Goal: Information Seeking & Learning: Learn about a topic

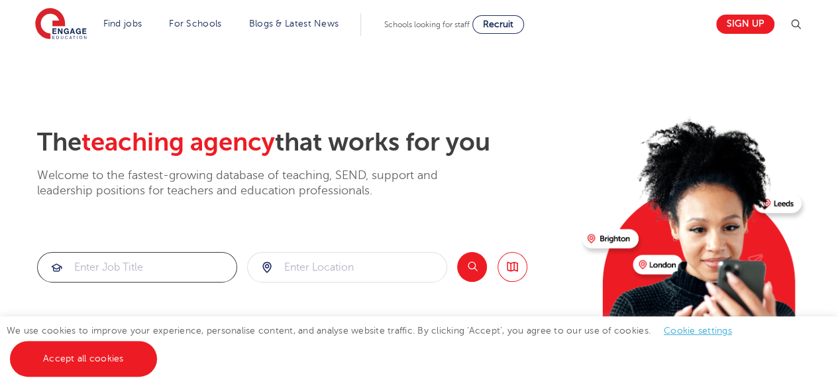
click at [191, 268] on input "search" at bounding box center [137, 266] width 199 height 29
click at [121, 366] on link "Accept all cookies" at bounding box center [83, 359] width 147 height 36
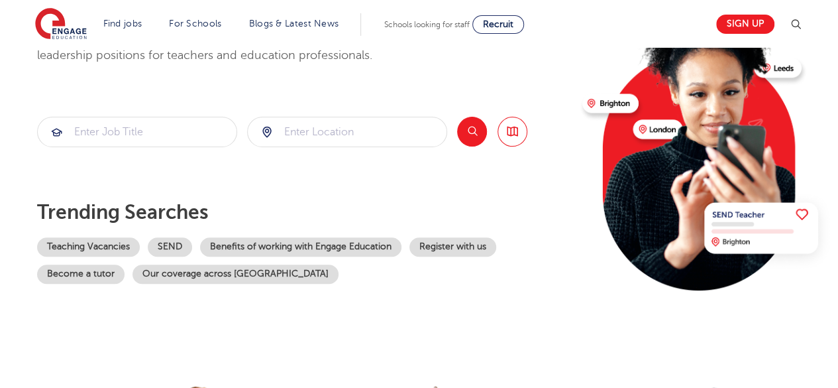
scroll to position [137, 0]
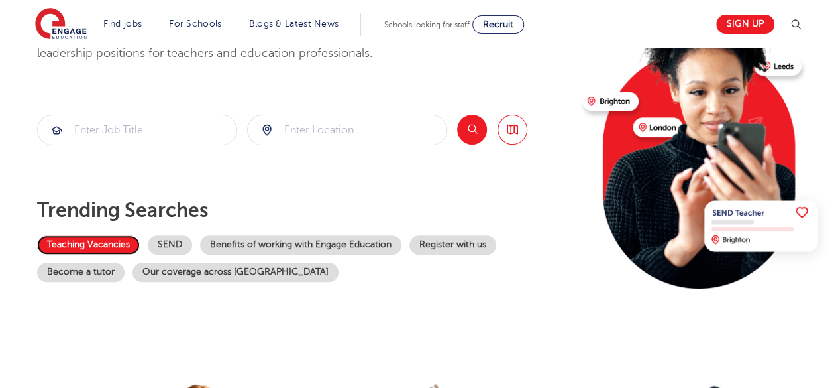
click at [111, 239] on link "Teaching Vacancies" at bounding box center [88, 244] width 103 height 19
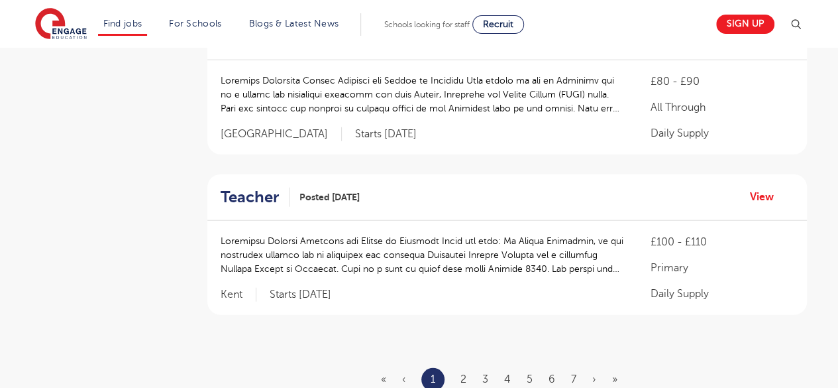
scroll to position [1546, 0]
click at [463, 372] on link "2" at bounding box center [463, 378] width 6 height 12
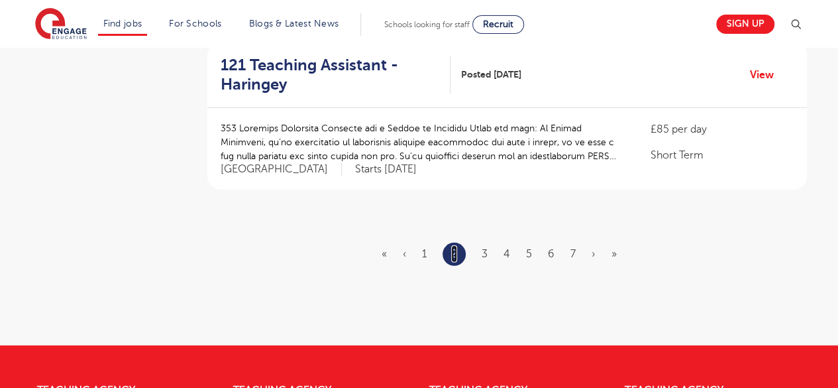
scroll to position [1679, 0]
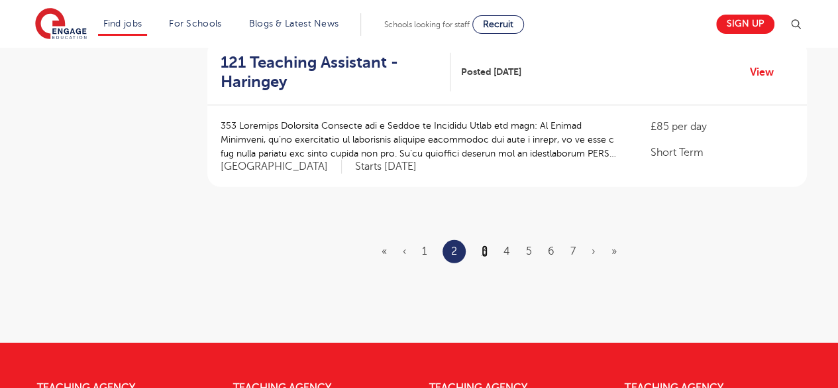
click at [485, 248] on link "3" at bounding box center [485, 251] width 6 height 12
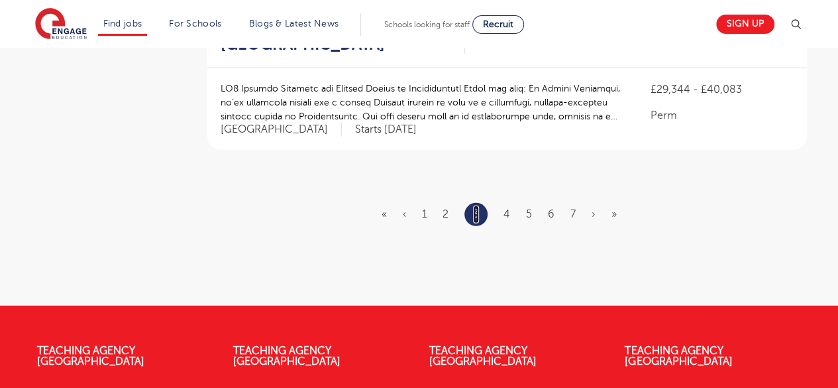
scroll to position [0, 0]
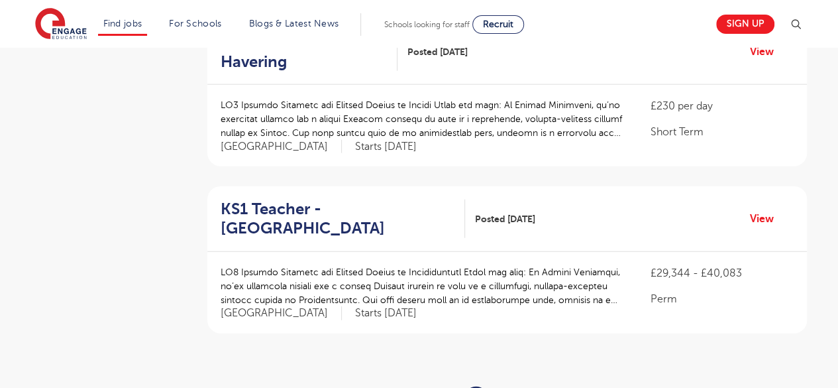
scroll to position [1496, 0]
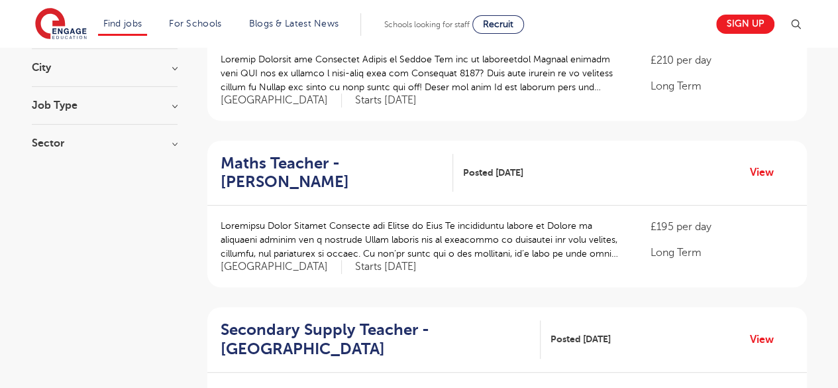
scroll to position [211, 0]
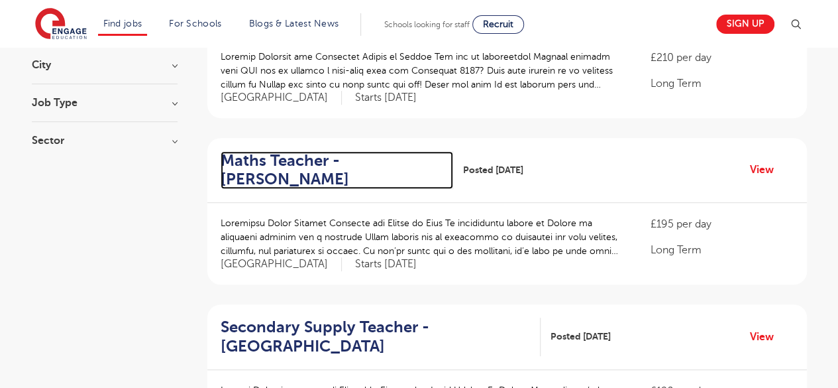
click at [279, 168] on h2 "Maths Teacher - Hackney" at bounding box center [332, 170] width 222 height 38
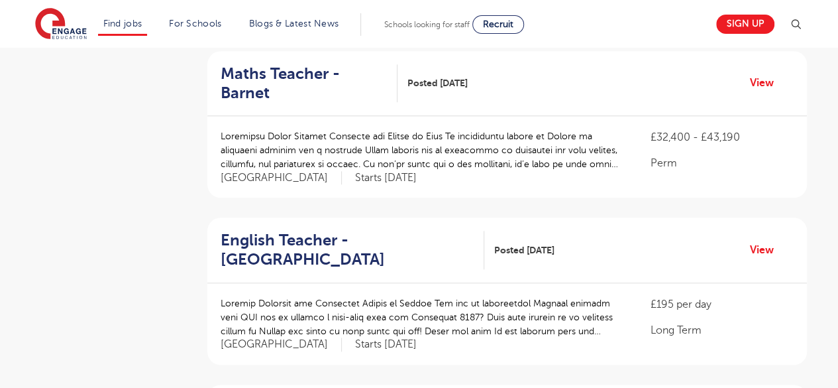
scroll to position [623, 0]
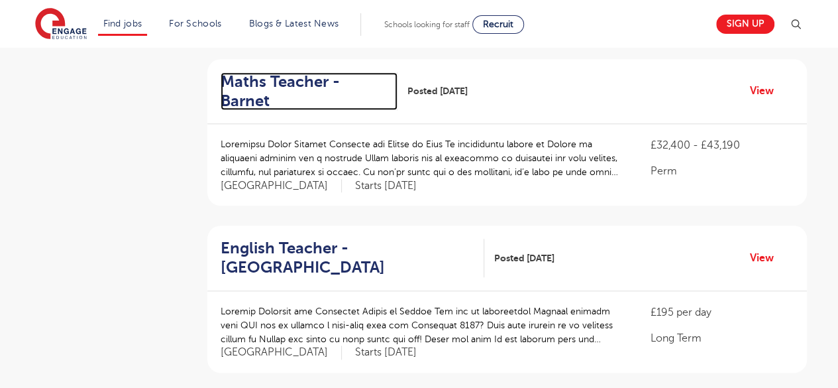
click at [360, 84] on h2 "Maths Teacher - Barnet" at bounding box center [304, 91] width 166 height 38
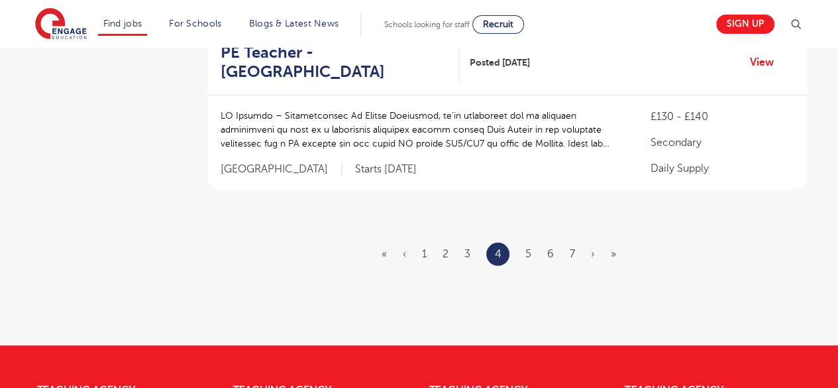
scroll to position [1664, 0]
click at [529, 248] on link "5" at bounding box center [528, 254] width 6 height 12
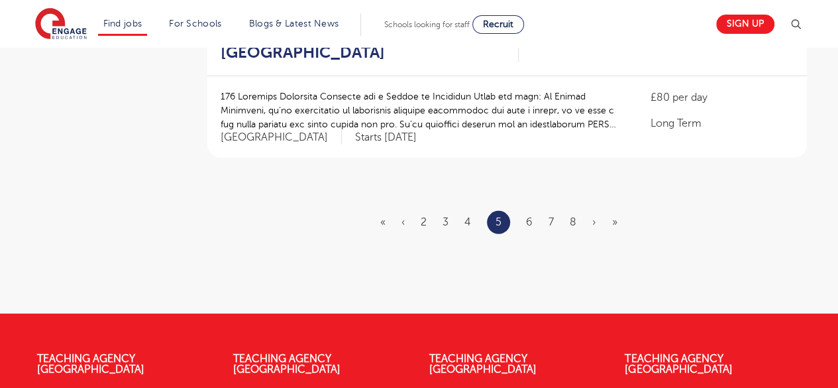
scroll to position [1674, 0]
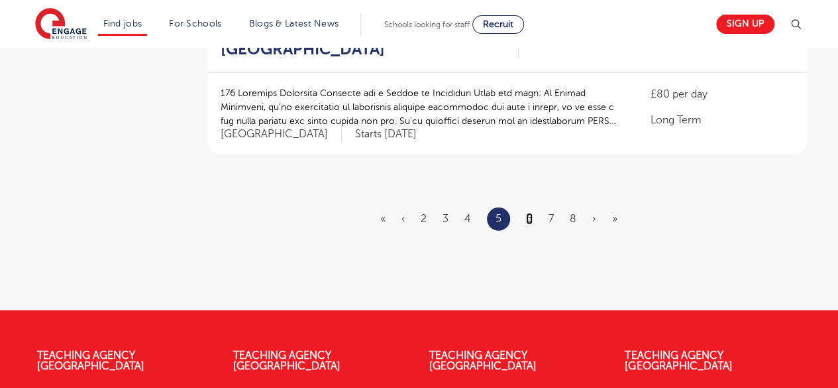
click at [529, 213] on link "6" at bounding box center [529, 219] width 7 height 12
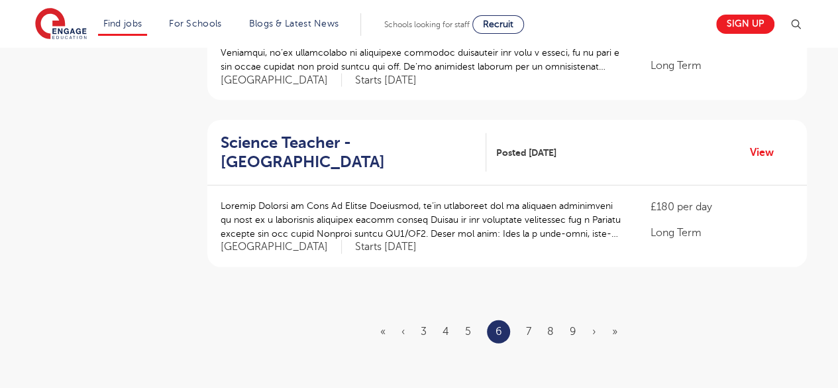
scroll to position [1577, 0]
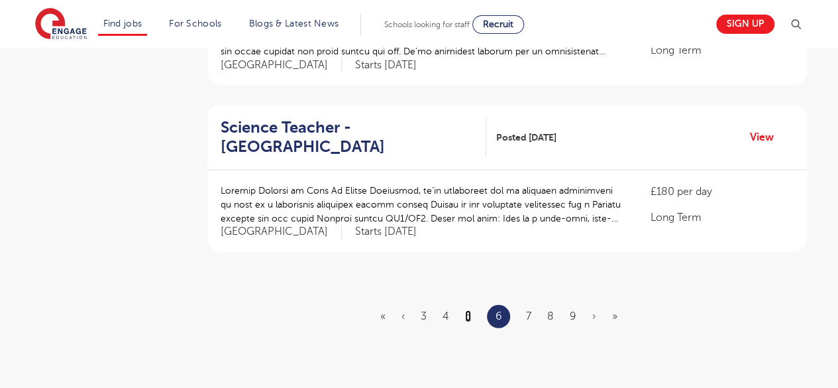
click at [466, 310] on link "5" at bounding box center [468, 316] width 6 height 12
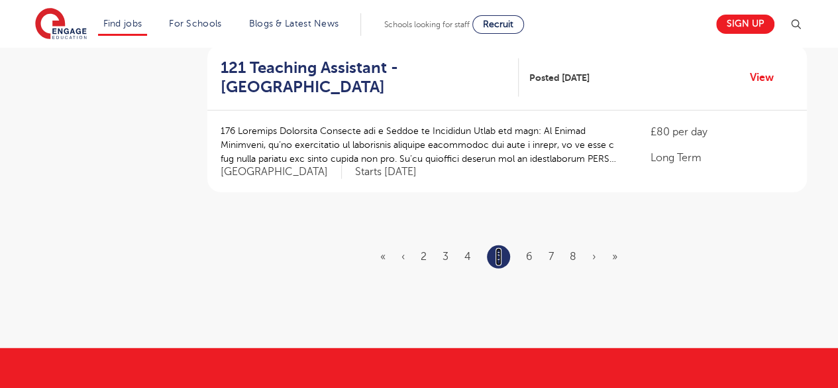
scroll to position [1639, 0]
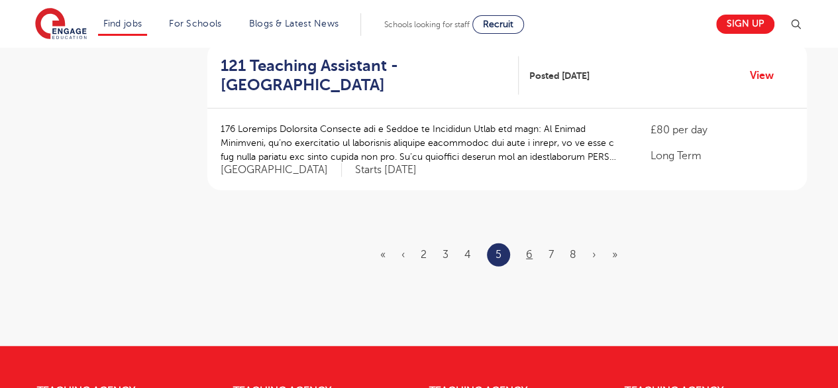
click at [529, 248] on link "6" at bounding box center [529, 254] width 7 height 12
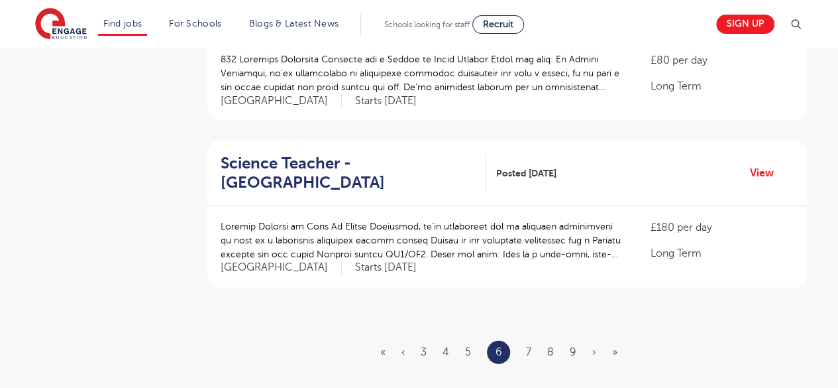
scroll to position [1550, 0]
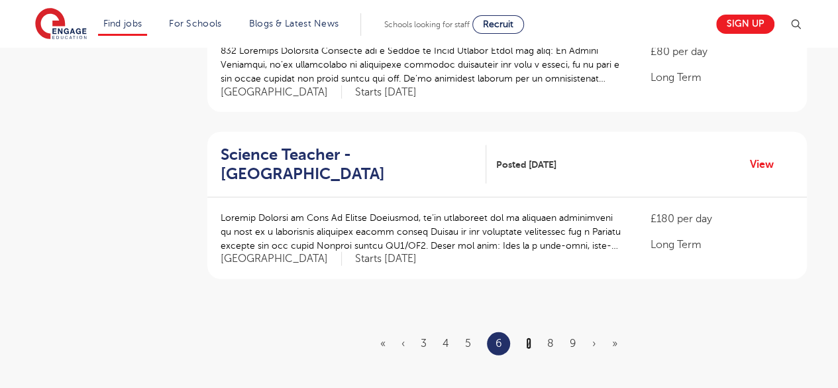
click at [526, 337] on link "7" at bounding box center [528, 343] width 5 height 12
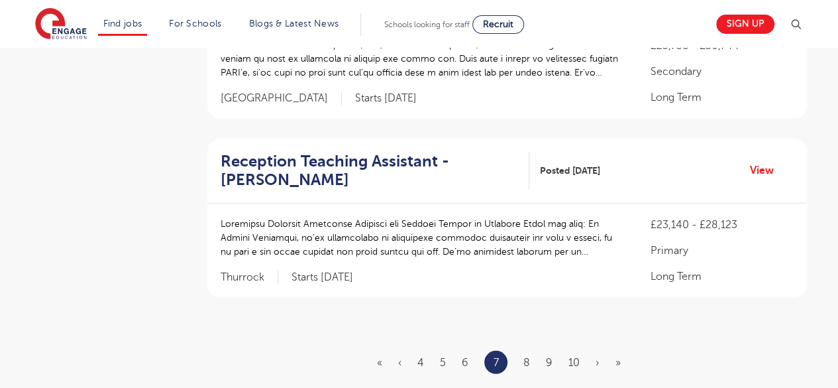
scroll to position [0, 0]
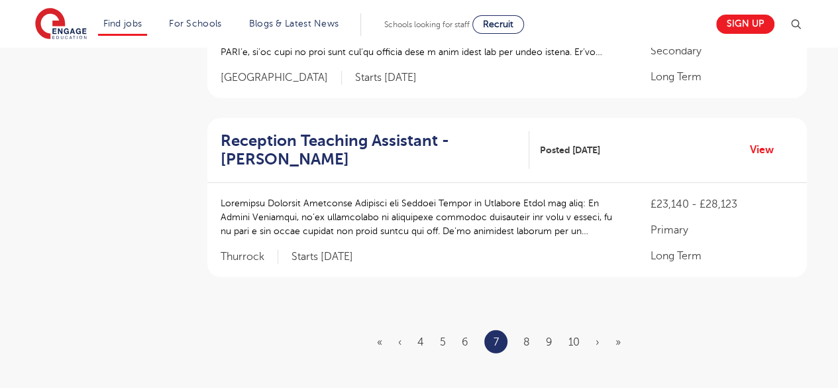
scroll to position [1572, 0]
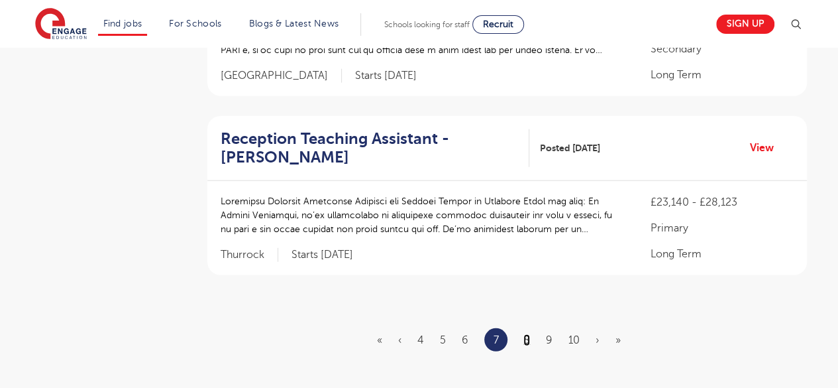
click at [526, 334] on link "8" at bounding box center [526, 340] width 7 height 12
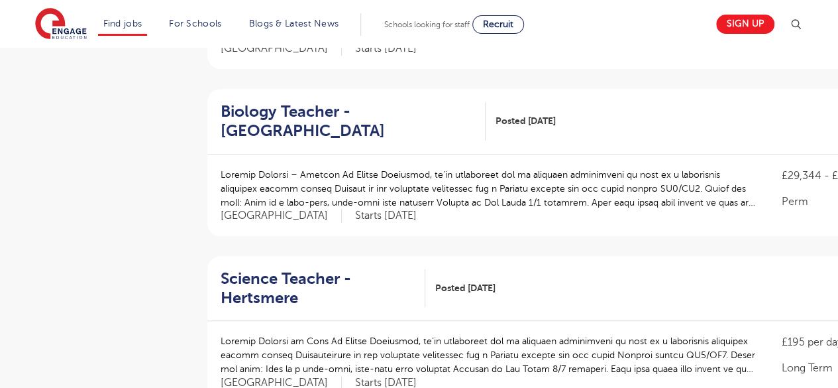
click at [501, 342] on p at bounding box center [488, 355] width 535 height 42
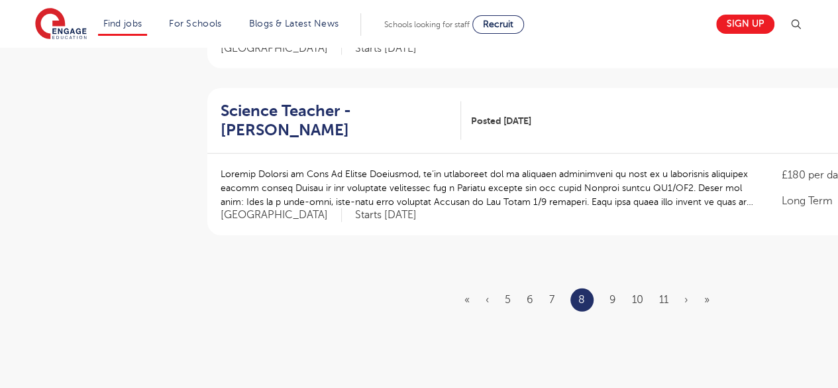
scroll to position [1607, 0]
click at [612, 292] on link "9" at bounding box center [613, 298] width 7 height 12
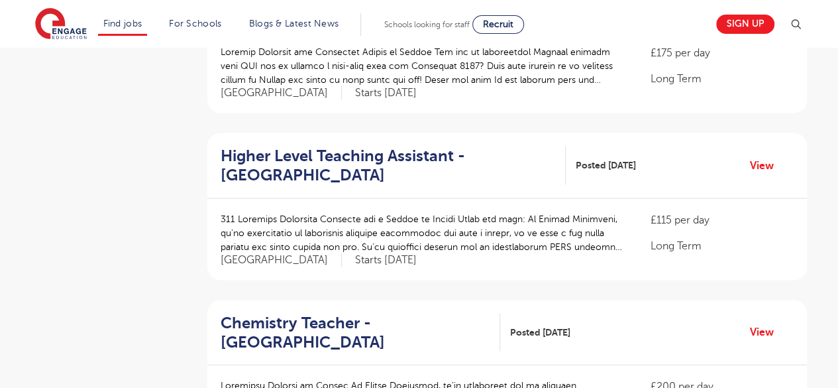
scroll to position [1220, 0]
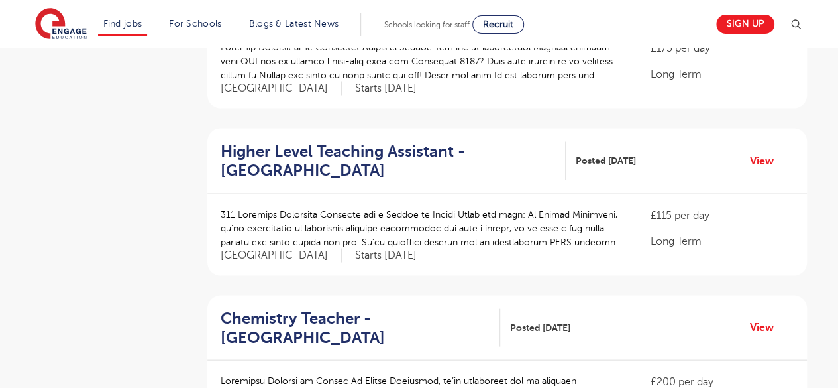
click at [500, 373] on p at bounding box center [423, 394] width 404 height 42
click at [525, 334] on div "Chemistry Teacher - Newham Posted 17/09/25 View" at bounding box center [507, 328] width 600 height 66
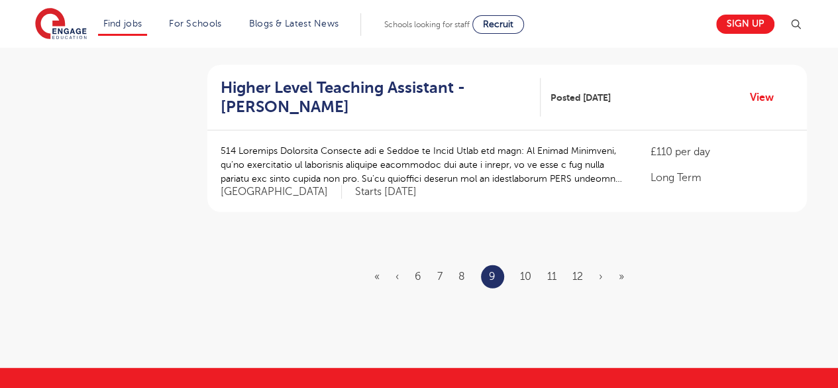
scroll to position [1627, 0]
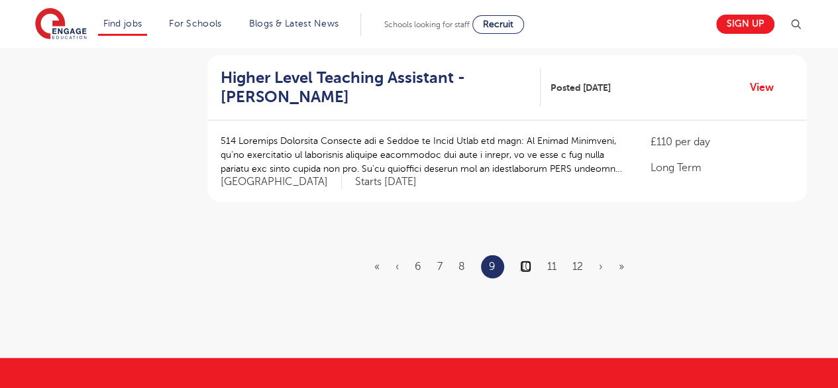
click at [521, 260] on link "10" at bounding box center [525, 266] width 11 height 12
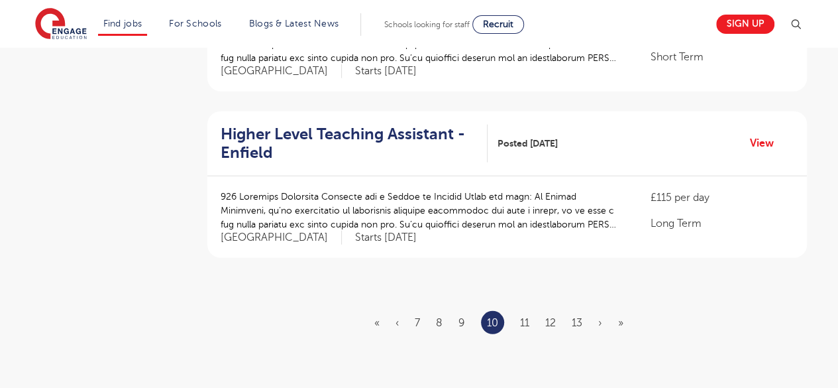
scroll to position [1588, 0]
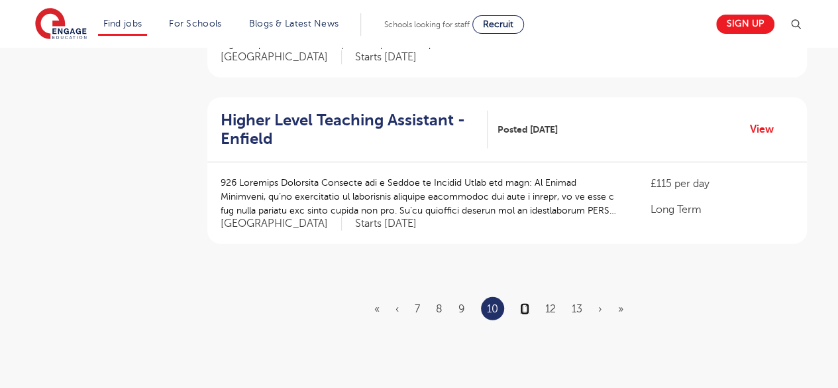
click at [524, 305] on link "11" at bounding box center [524, 309] width 9 height 12
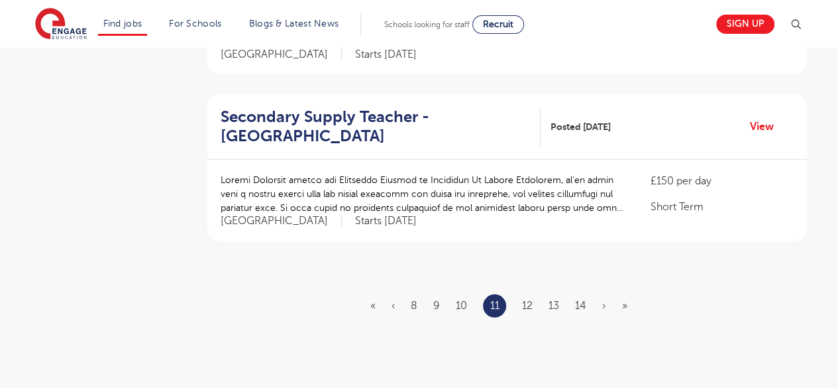
scroll to position [0, 0]
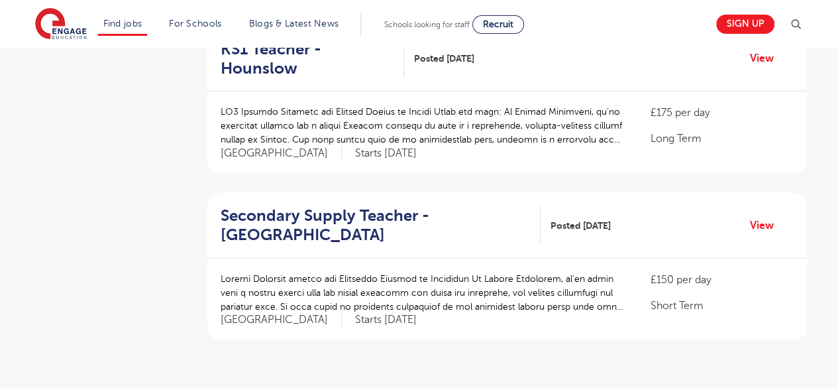
scroll to position [1511, 0]
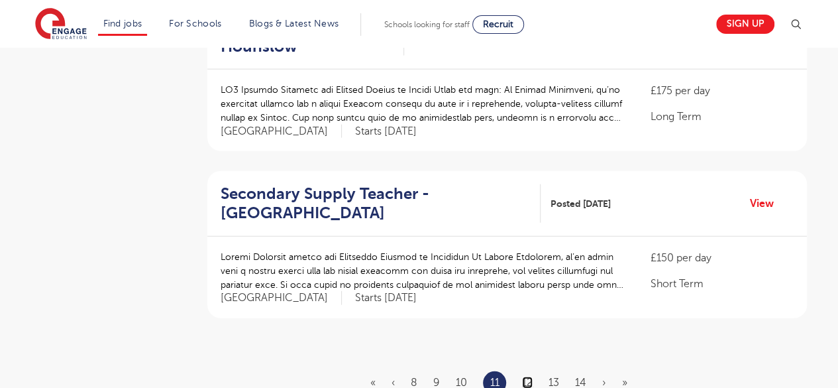
click at [528, 376] on link "12" at bounding box center [527, 382] width 11 height 12
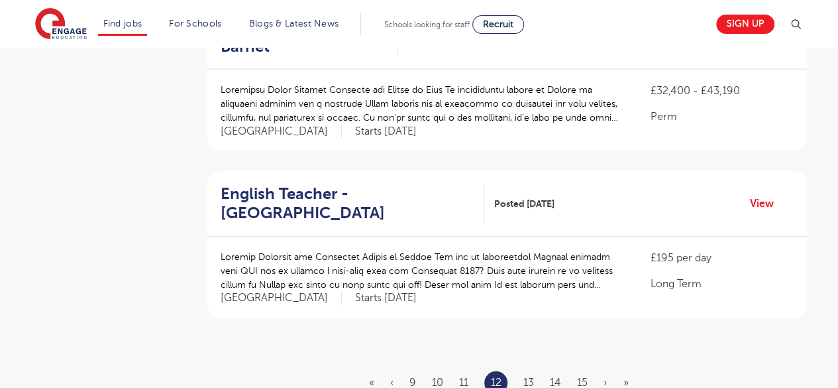
scroll to position [0, 0]
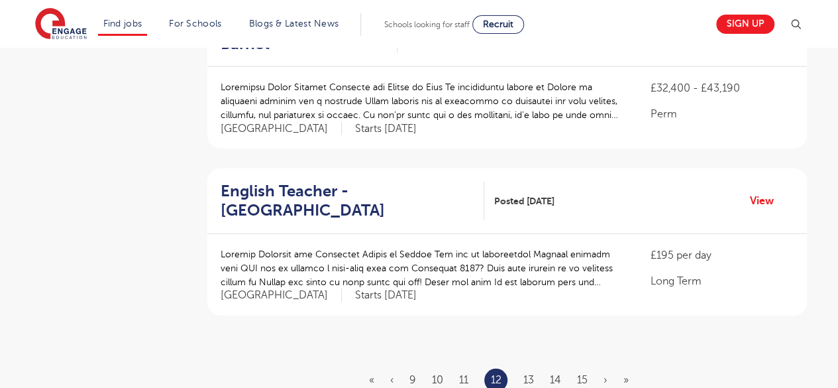
scroll to position [1515, 0]
click at [531, 372] on link "13" at bounding box center [528, 378] width 11 height 12
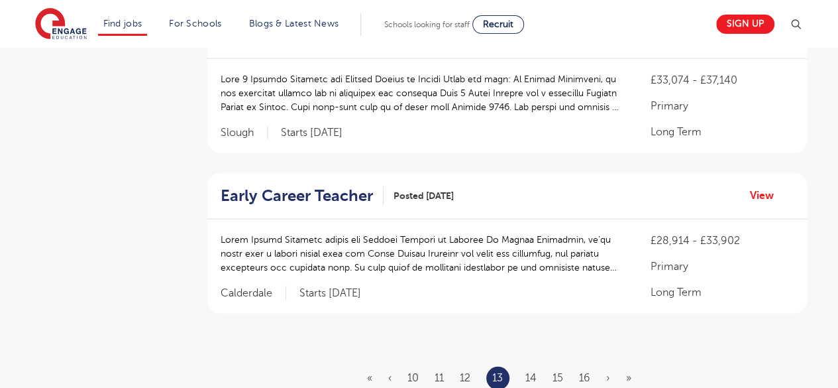
scroll to position [0, 0]
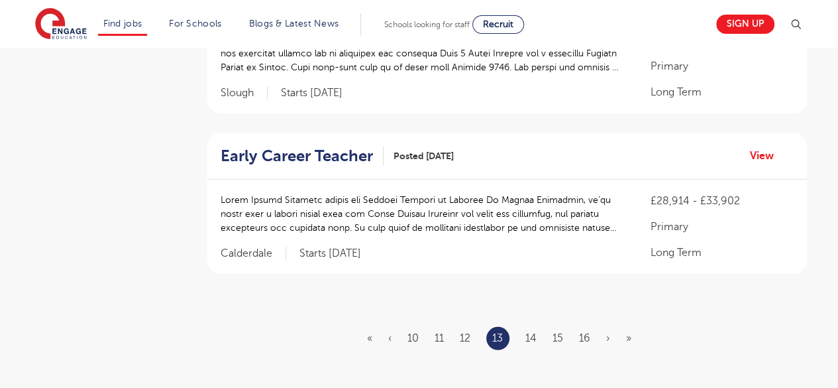
scroll to position [1568, 0]
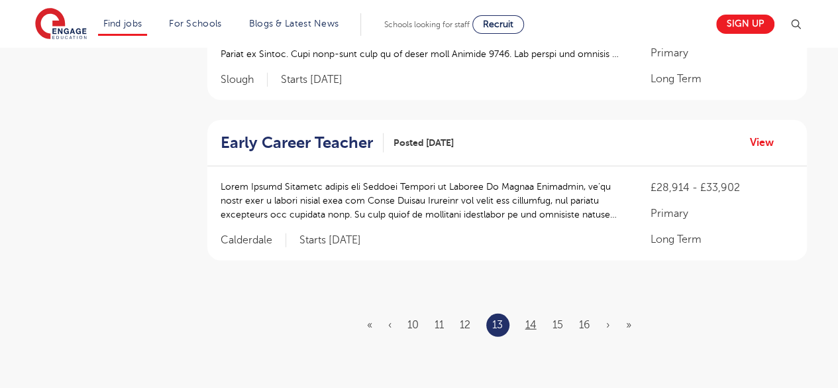
click at [531, 322] on link "14" at bounding box center [530, 325] width 11 height 12
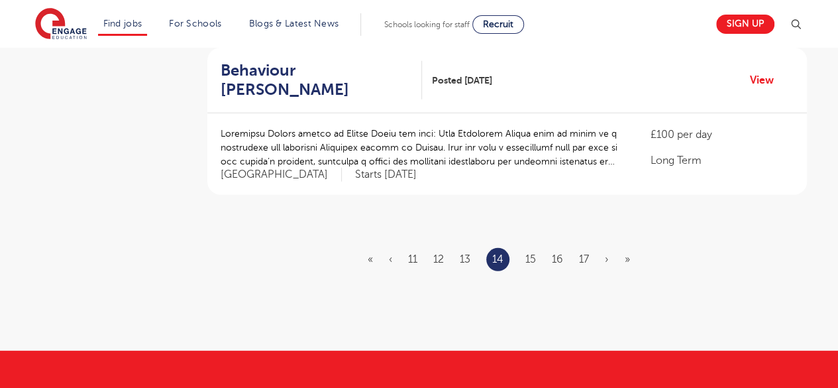
scroll to position [1635, 0]
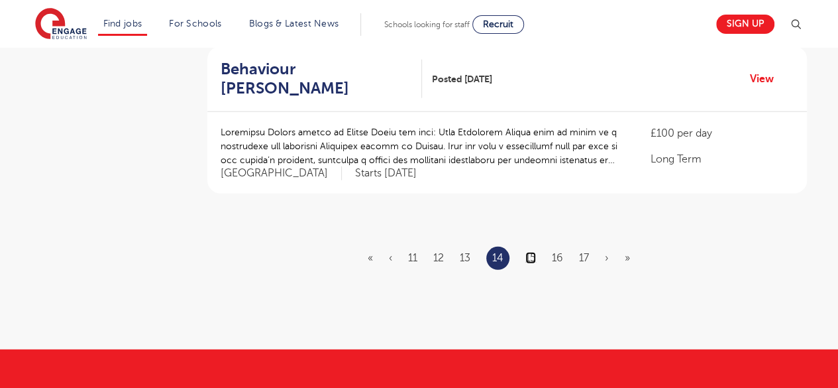
click at [535, 252] on link "15" at bounding box center [530, 258] width 11 height 12
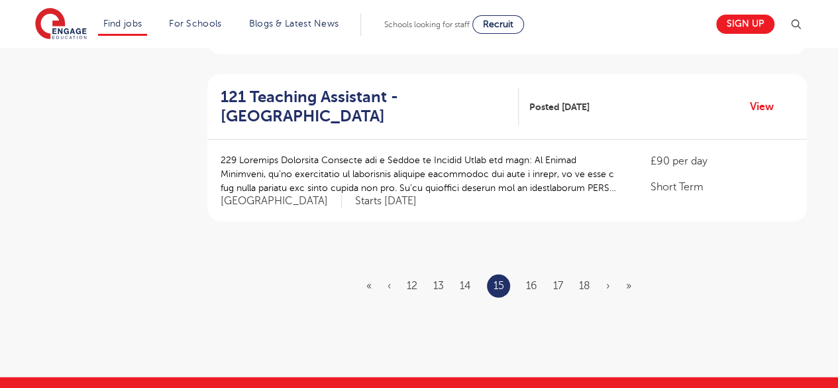
scroll to position [1610, 0]
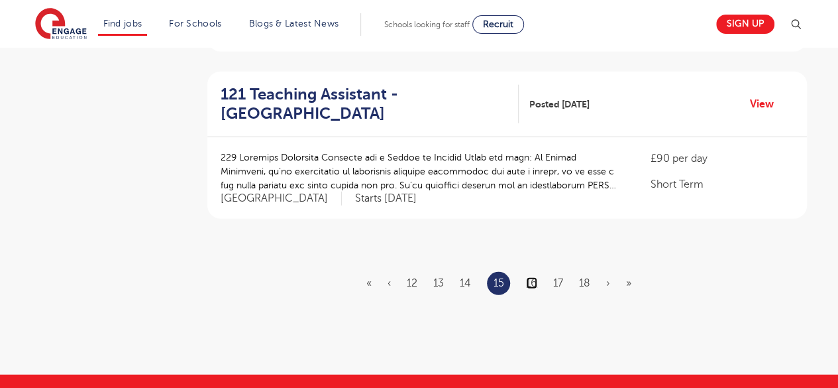
click at [532, 281] on link "16" at bounding box center [531, 283] width 11 height 12
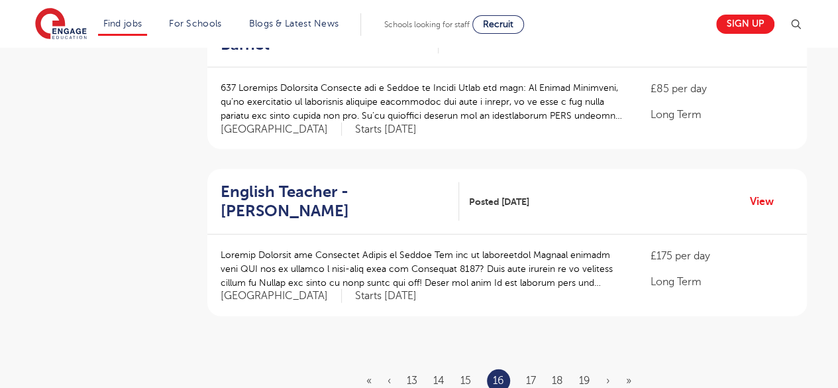
scroll to position [1513, 0]
click at [534, 374] on link "17" at bounding box center [531, 380] width 10 height 12
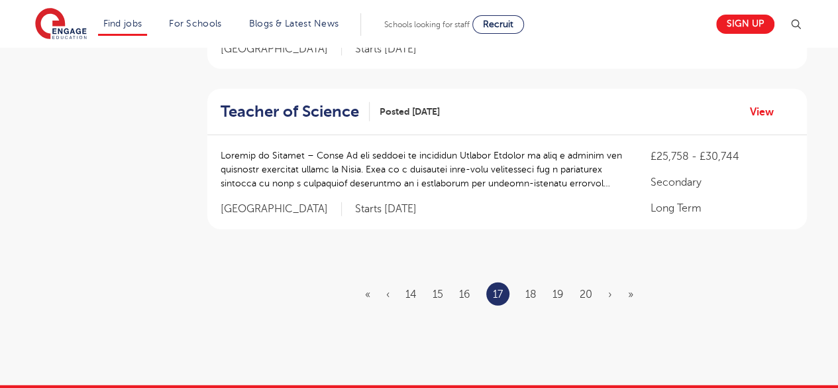
scroll to position [1594, 0]
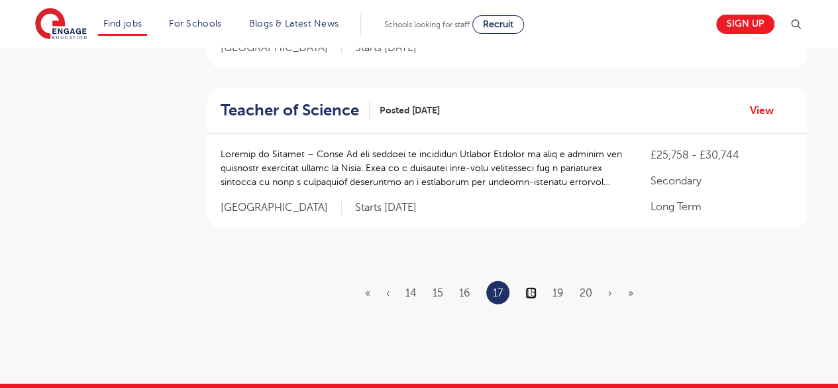
click at [533, 292] on link "18" at bounding box center [530, 293] width 11 height 12
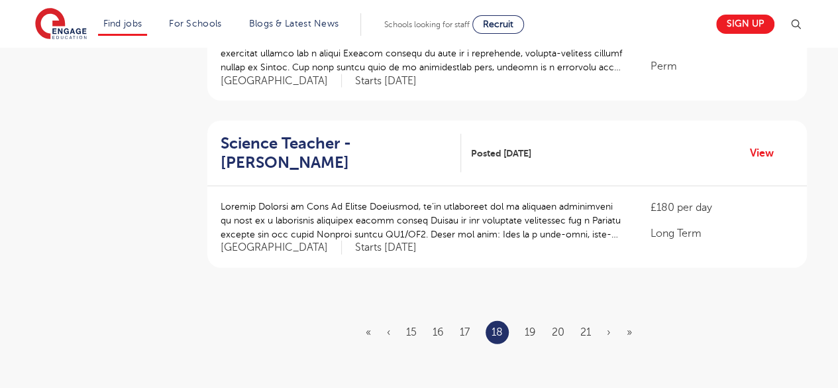
scroll to position [1564, 0]
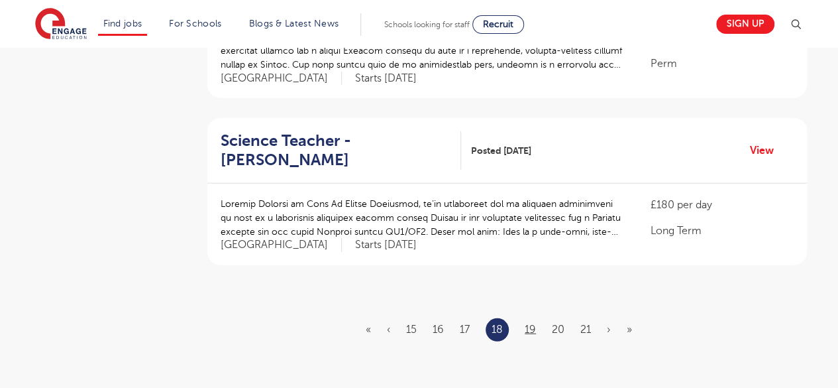
click at [531, 323] on link "19" at bounding box center [530, 329] width 11 height 12
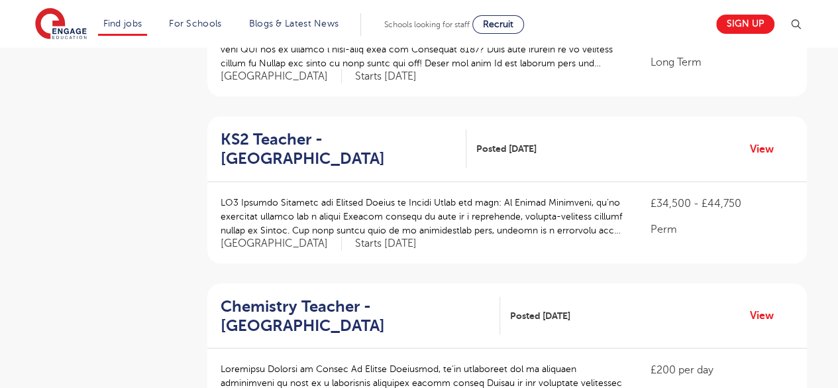
click at [557, 361] on p at bounding box center [423, 382] width 404 height 42
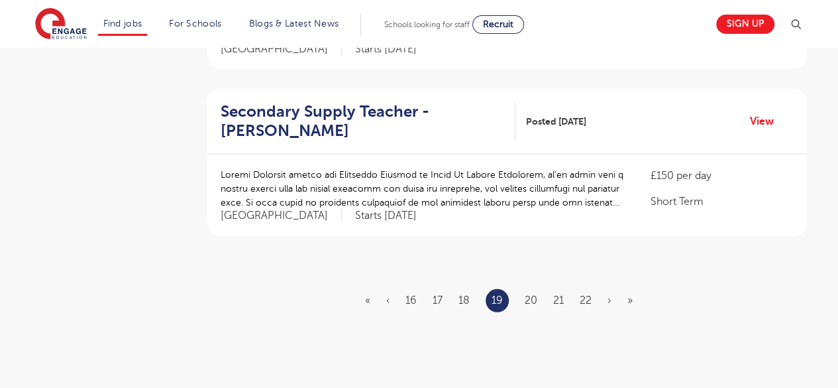
scroll to position [1595, 0]
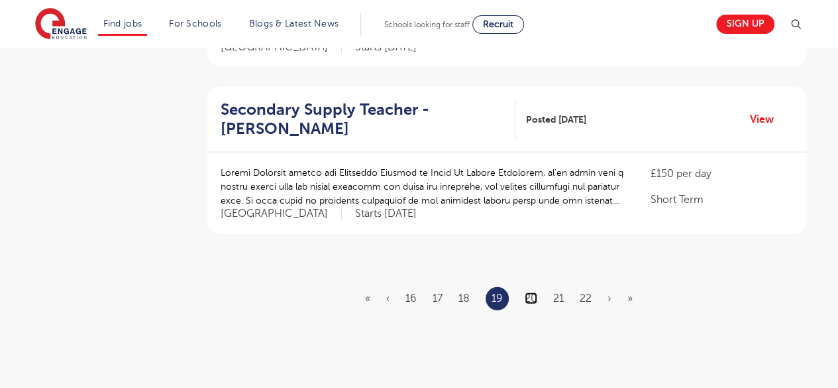
click at [535, 292] on link "20" at bounding box center [531, 298] width 13 height 12
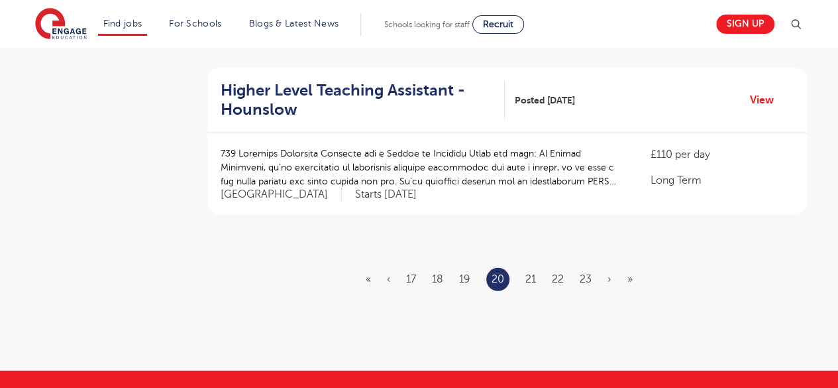
scroll to position [1615, 0]
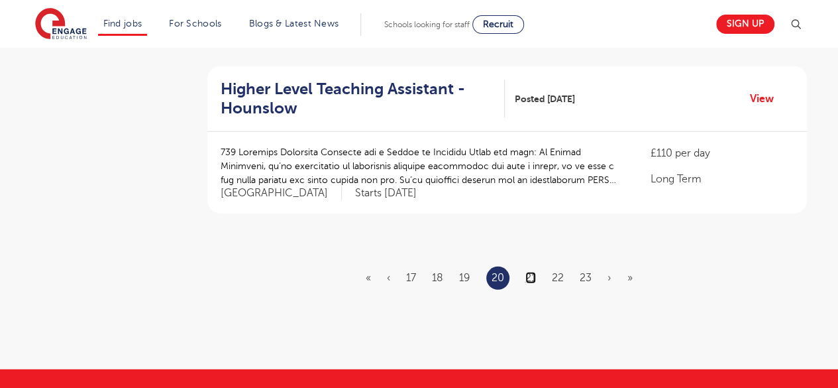
click at [535, 272] on link "21" at bounding box center [530, 278] width 11 height 12
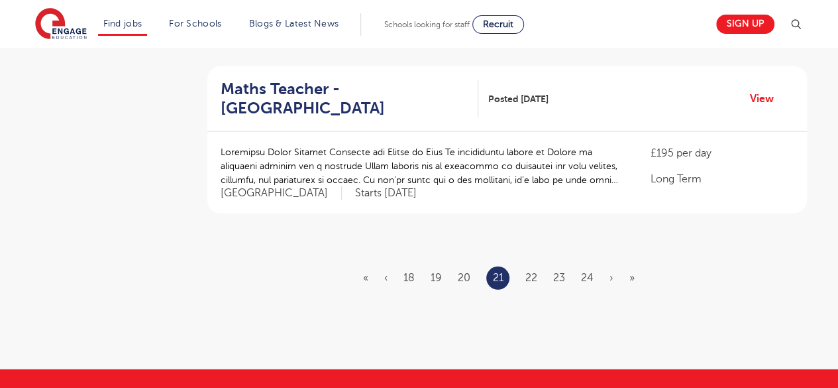
scroll to position [0, 0]
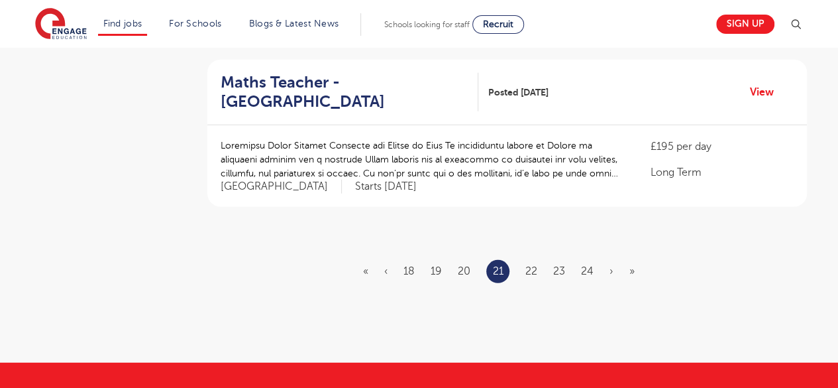
scroll to position [1625, 0]
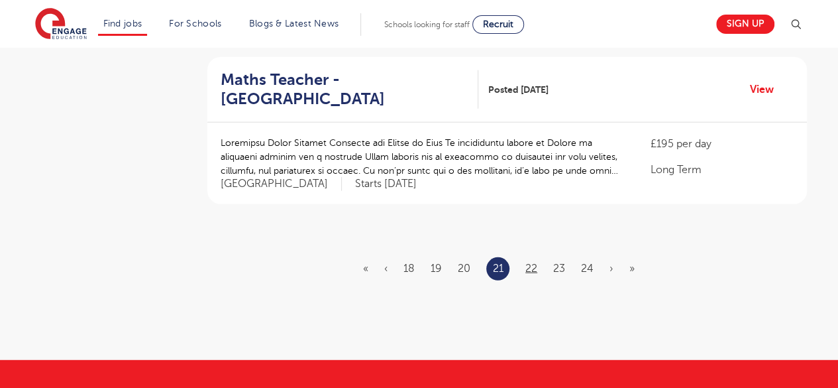
click at [531, 262] on link "22" at bounding box center [531, 268] width 12 height 12
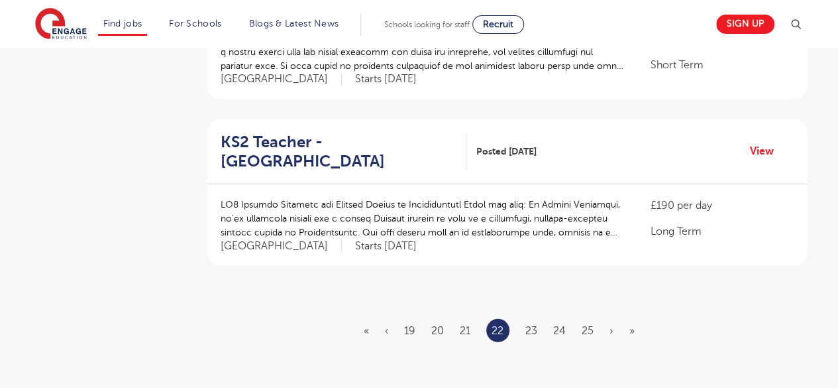
scroll to position [1591, 0]
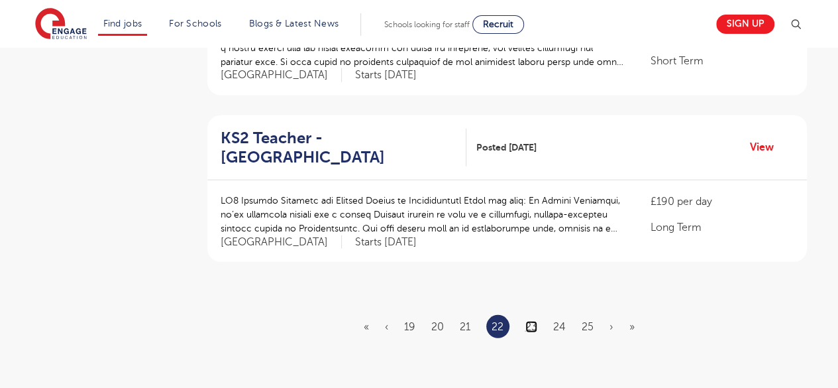
click at [531, 321] on link "23" at bounding box center [531, 327] width 12 height 12
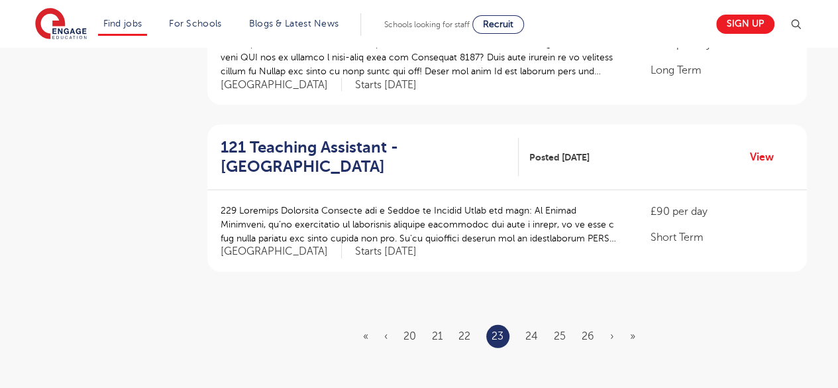
scroll to position [1558, 0]
click at [532, 333] on link "24" at bounding box center [531, 335] width 13 height 12
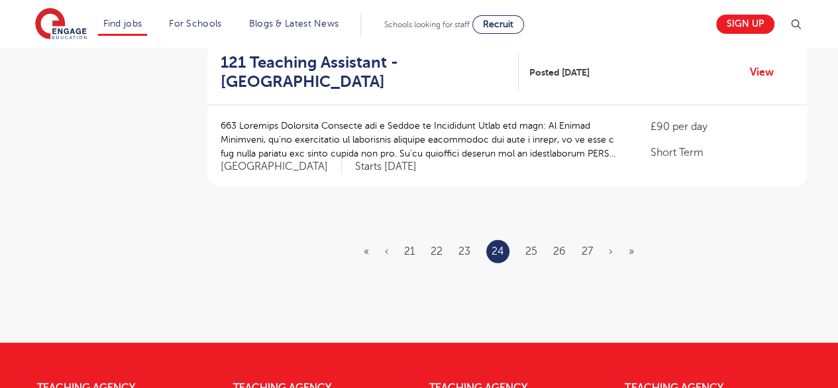
scroll to position [1642, 0]
click at [536, 245] on link "25" at bounding box center [531, 251] width 12 height 12
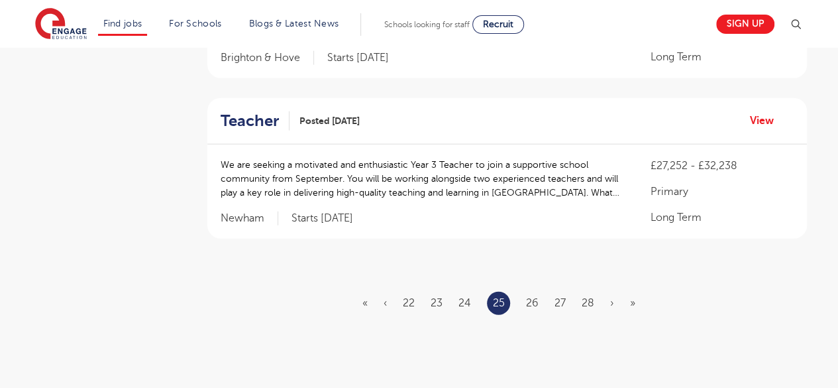
scroll to position [1572, 0]
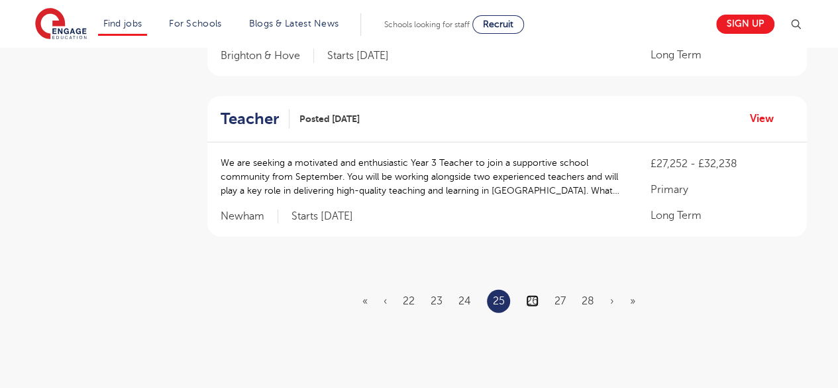
click at [534, 299] on link "26" at bounding box center [532, 301] width 13 height 12
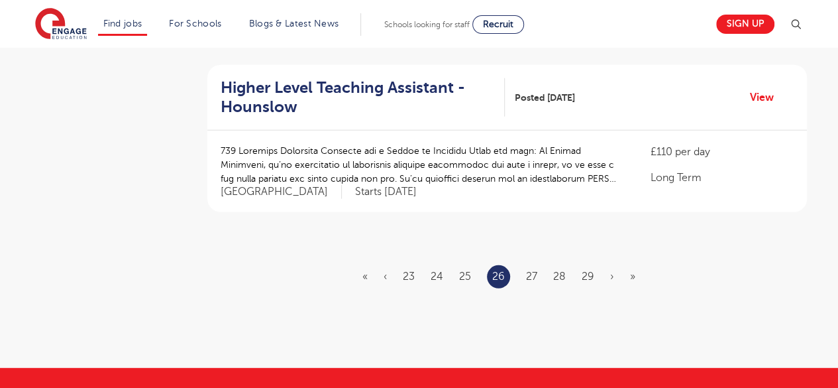
scroll to position [1617, 0]
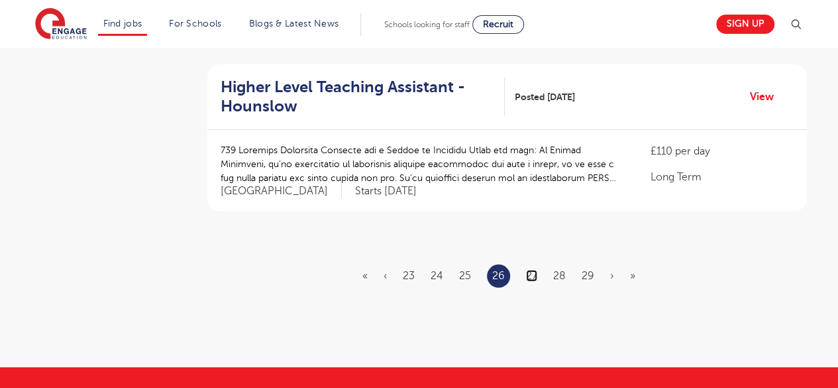
click at [533, 270] on link "27" at bounding box center [531, 276] width 11 height 12
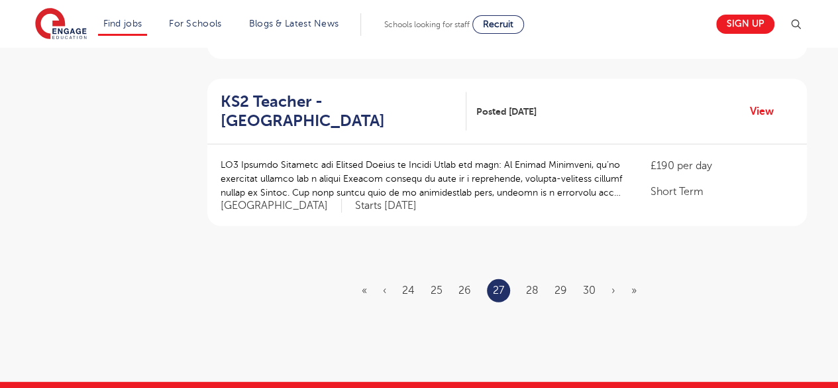
scroll to position [1605, 0]
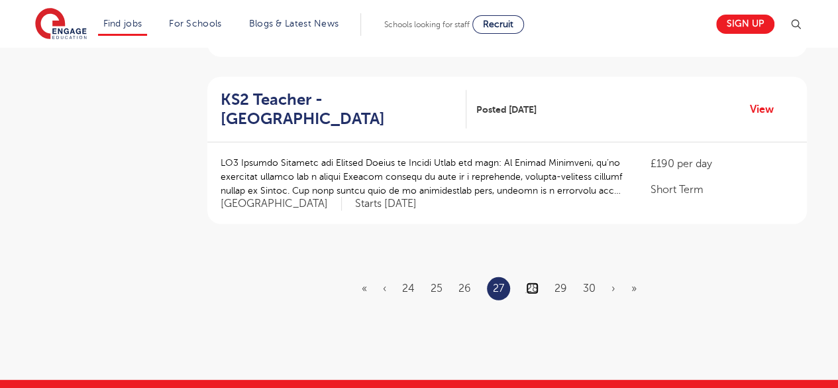
click at [533, 282] on link "28" at bounding box center [532, 288] width 13 height 12
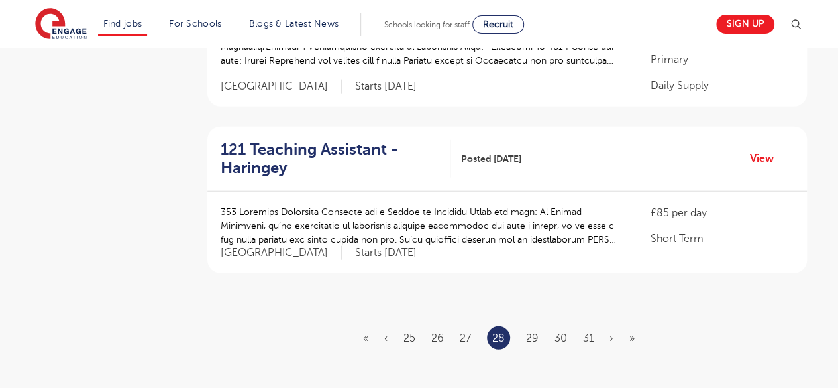
scroll to position [1595, 0]
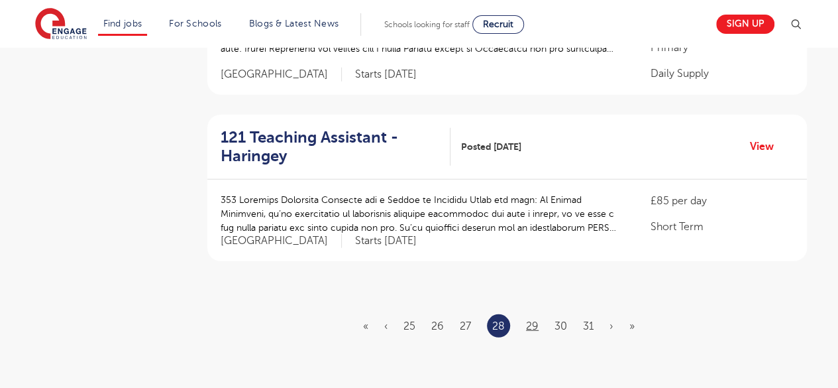
click at [533, 320] on link "29" at bounding box center [532, 326] width 13 height 12
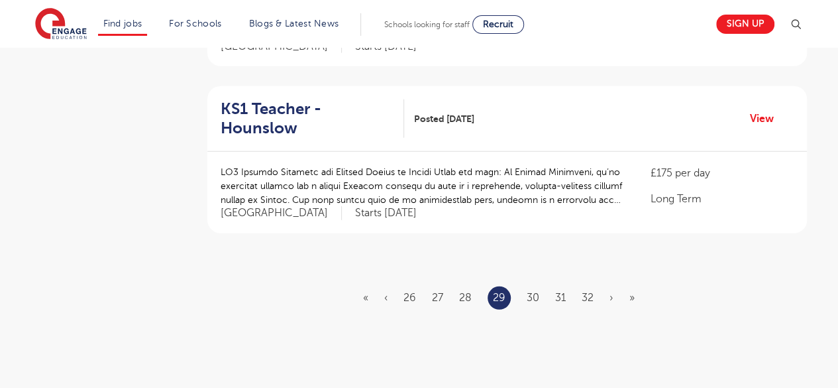
scroll to position [0, 0]
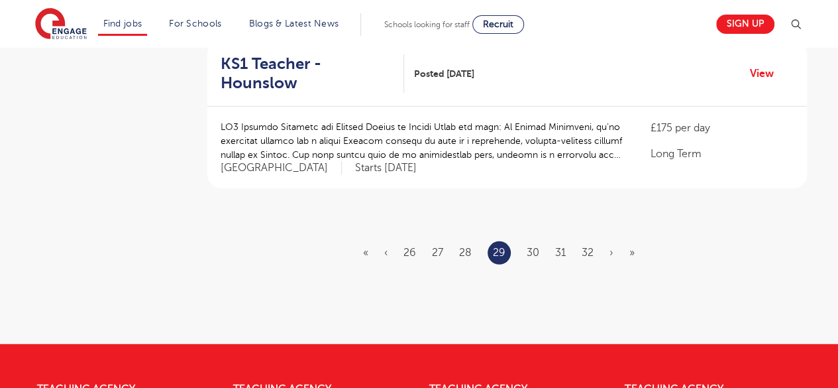
scroll to position [1644, 0]
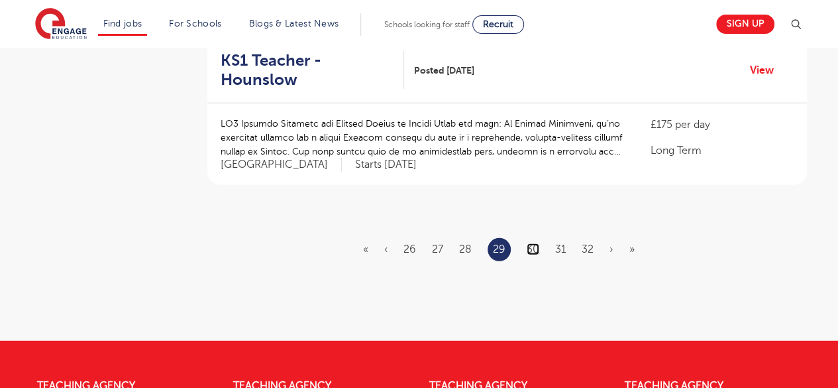
click at [537, 243] on link "30" at bounding box center [533, 249] width 13 height 12
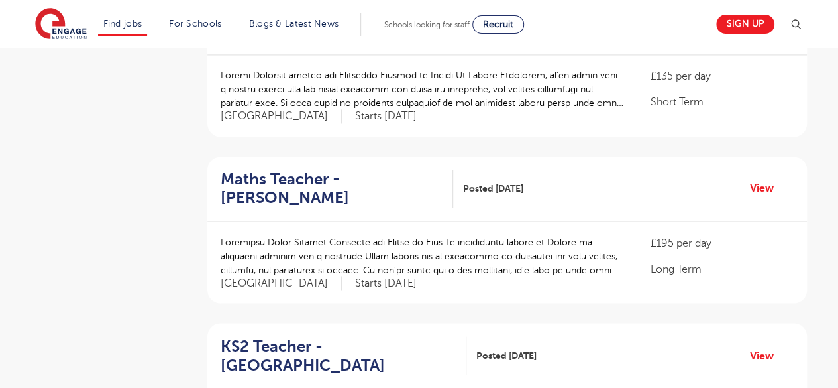
scroll to position [1028, 0]
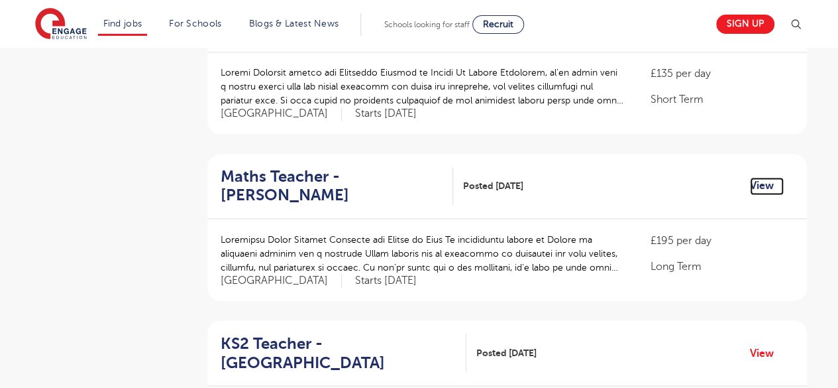
click at [766, 177] on link "View" at bounding box center [767, 185] width 34 height 17
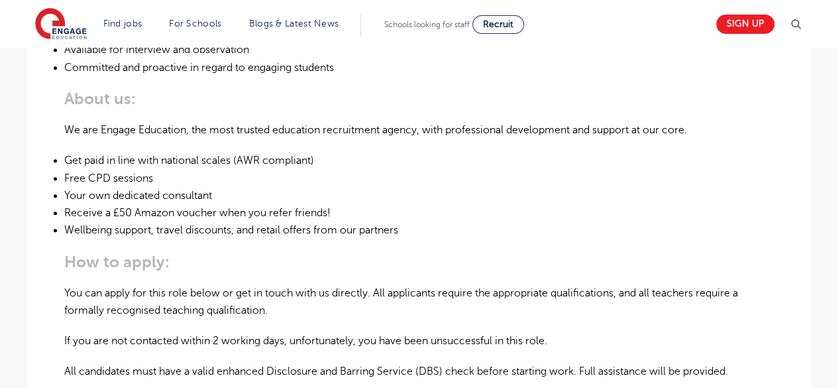
scroll to position [706, 0]
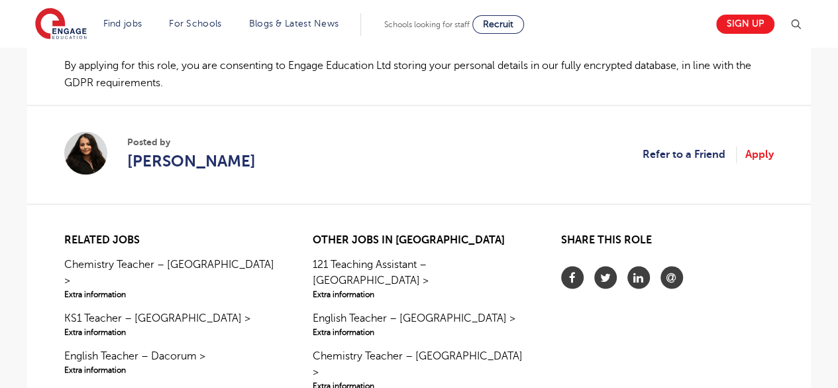
scroll to position [1045, 0]
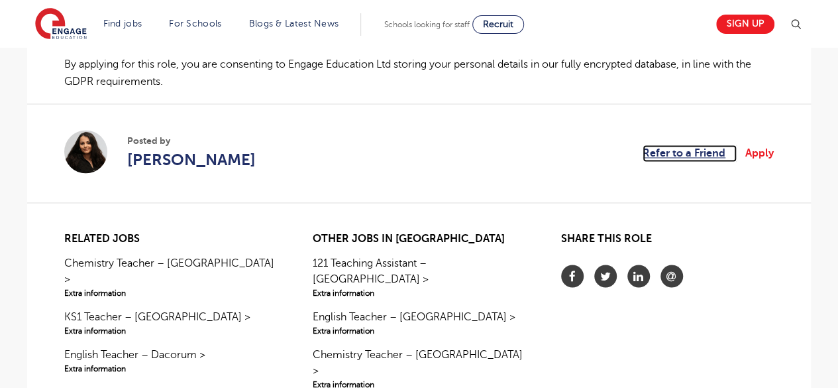
click at [705, 152] on link "Refer to a Friend" at bounding box center [690, 152] width 94 height 17
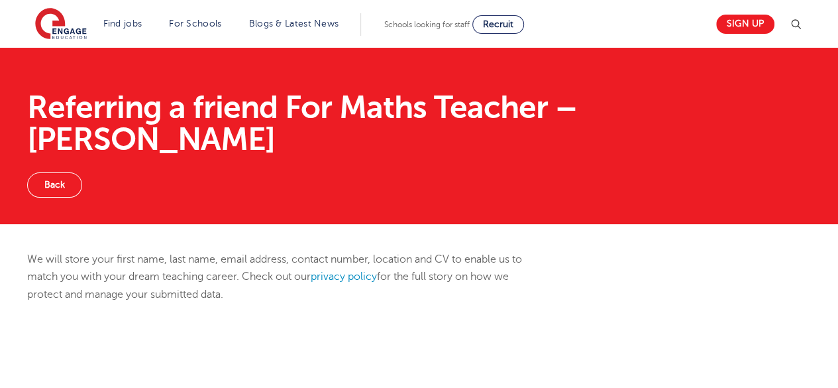
click at [62, 172] on link "Back" at bounding box center [54, 184] width 55 height 25
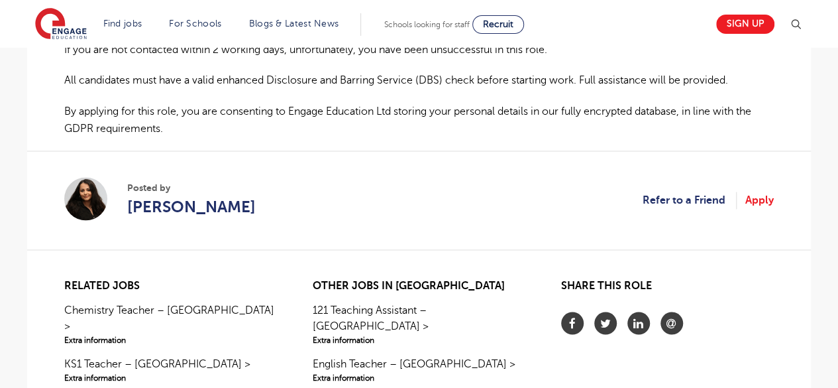
scroll to position [1008, 0]
